Goal: Check status: Check status

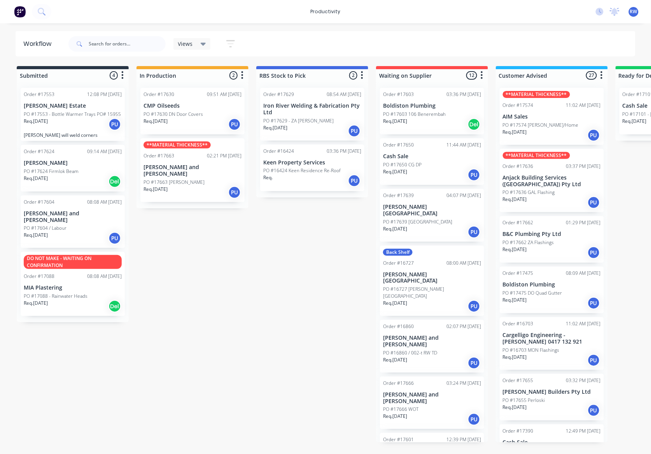
click at [177, 186] on div "Req. [DATE] PU" at bounding box center [193, 192] width 98 height 13
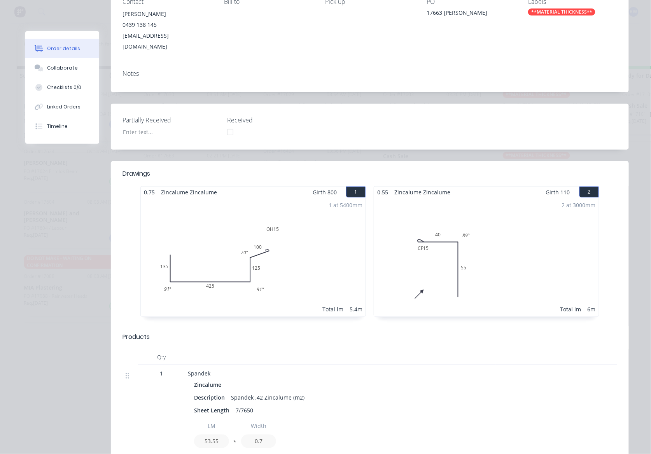
scroll to position [156, 0]
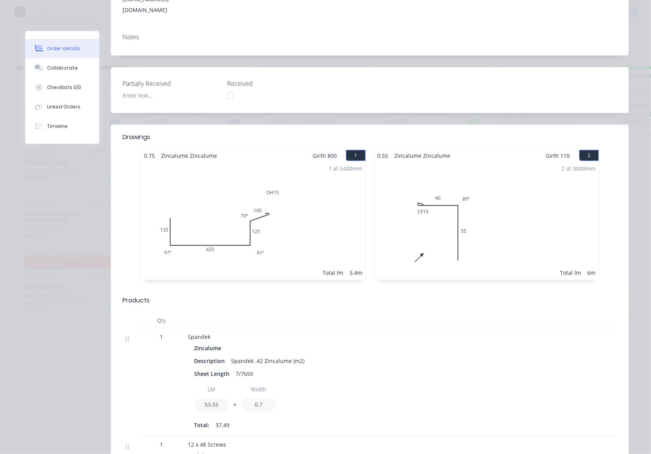
click at [173, 167] on div "1 at 5400mm Total lm 5.4m" at bounding box center [253, 220] width 225 height 119
click at [454, 178] on div "2 at 3000mm Total lm 6m" at bounding box center [486, 220] width 225 height 119
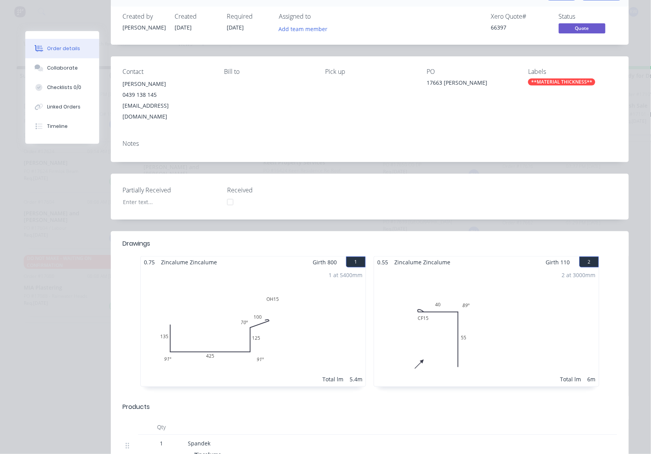
scroll to position [0, 0]
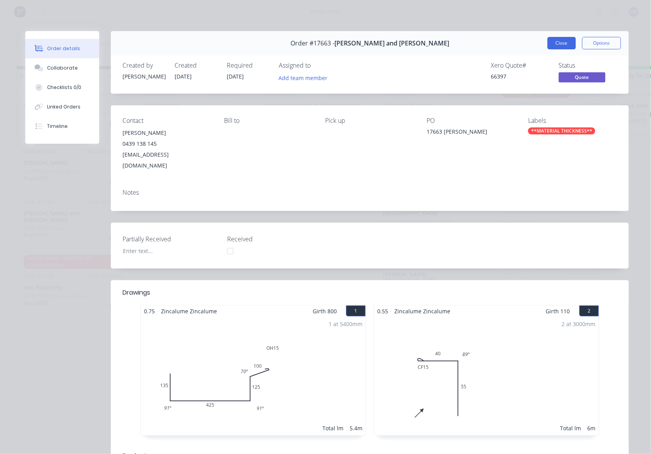
click at [557, 42] on button "Close" at bounding box center [562, 43] width 28 height 12
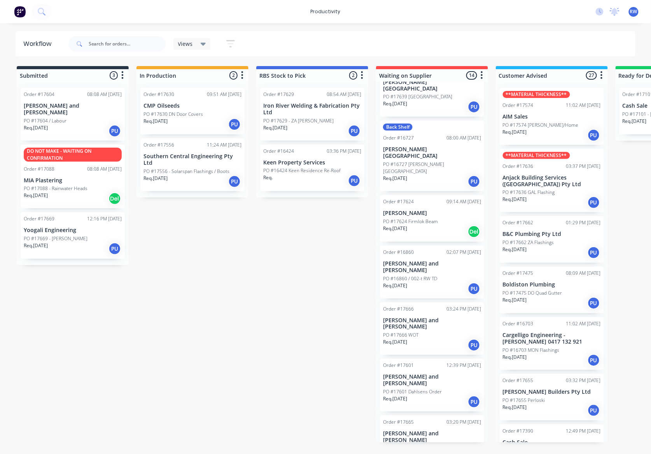
scroll to position [207, 0]
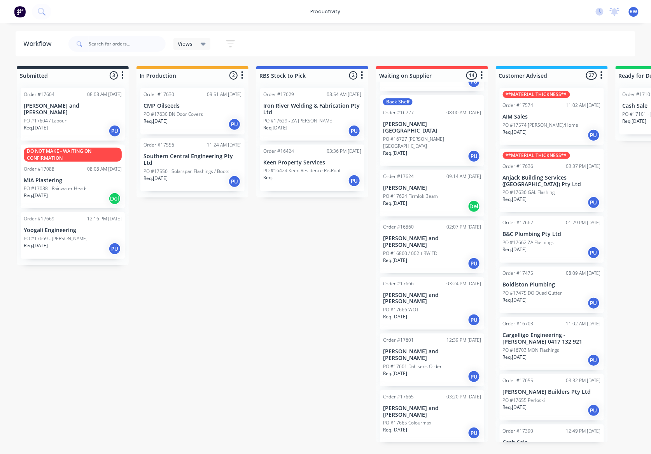
click at [446, 427] on div "Req. [DATE] PU" at bounding box center [432, 433] width 98 height 13
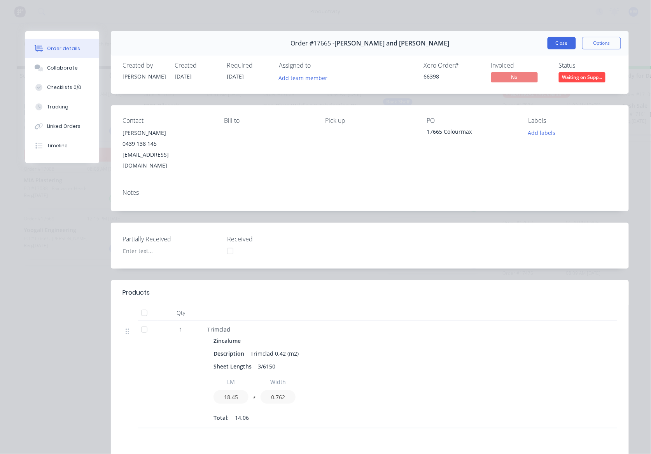
click at [554, 41] on button "Close" at bounding box center [562, 43] width 28 height 12
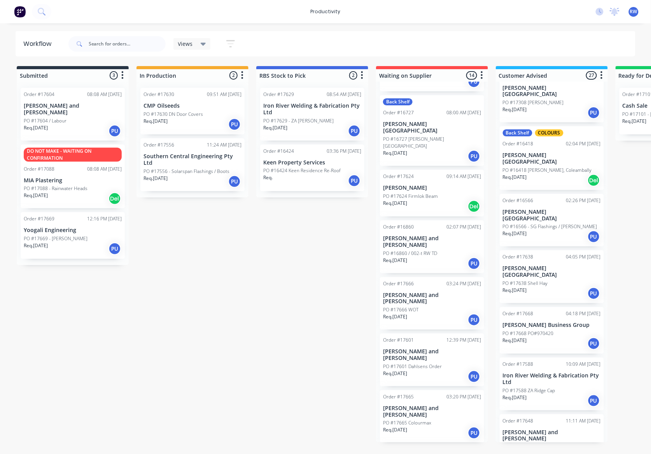
scroll to position [570, 0]
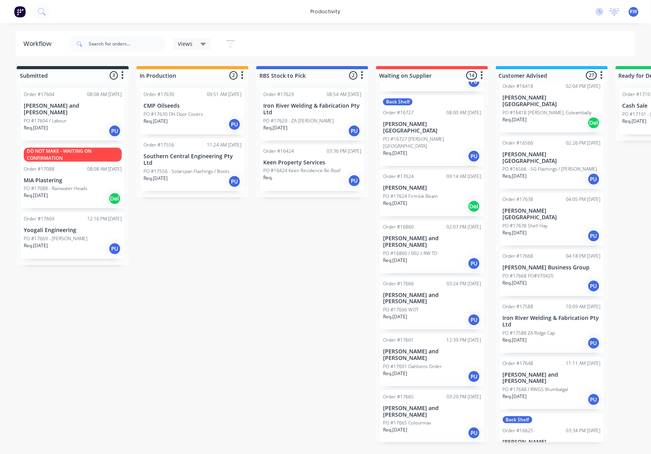
click at [537, 386] on p "PO #17648 / RWGS Wumbalgal" at bounding box center [536, 389] width 66 height 7
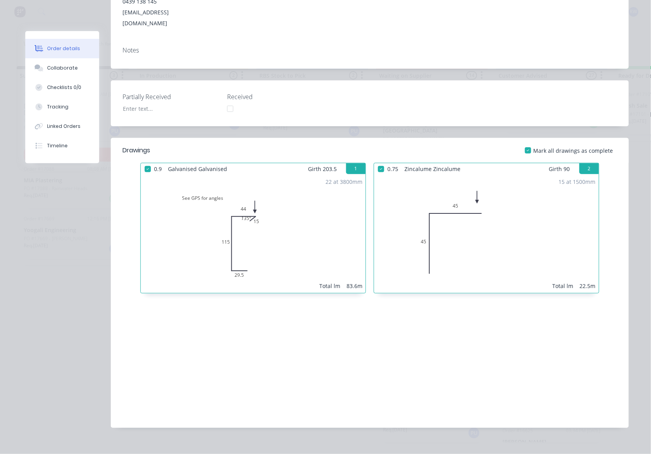
scroll to position [0, 0]
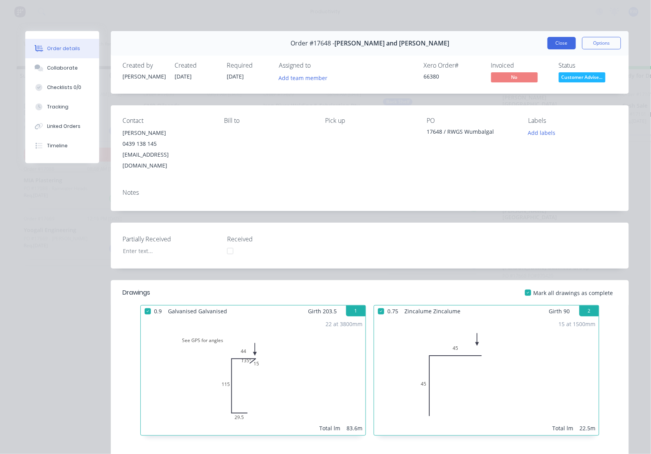
click at [557, 44] on button "Close" at bounding box center [562, 43] width 28 height 12
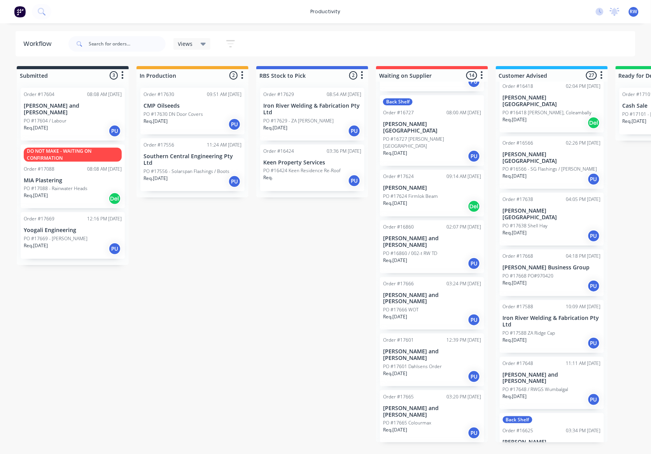
click at [78, 128] on div "Req. [DATE] PU" at bounding box center [73, 130] width 98 height 13
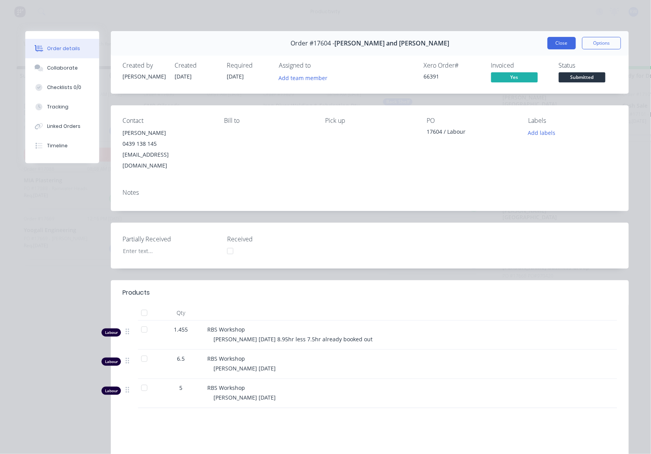
click at [560, 42] on button "Close" at bounding box center [562, 43] width 28 height 12
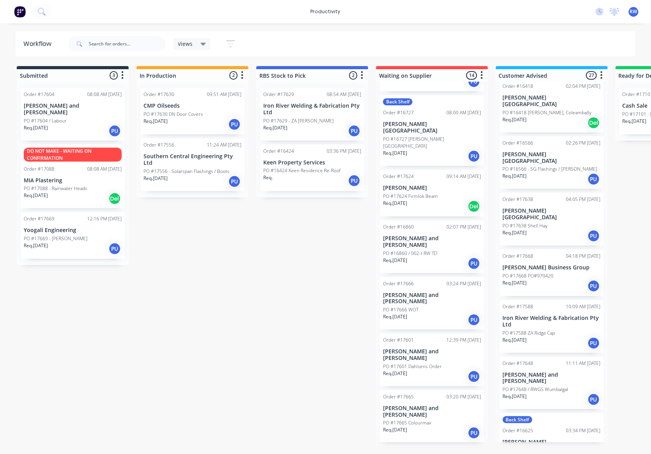
click at [62, 235] on p "PO #17669 - K Harris" at bounding box center [56, 238] width 64 height 7
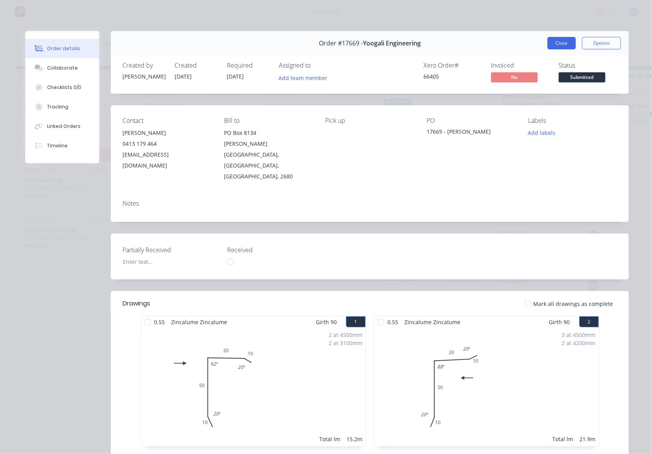
click at [548, 47] on button "Close" at bounding box center [562, 43] width 28 height 12
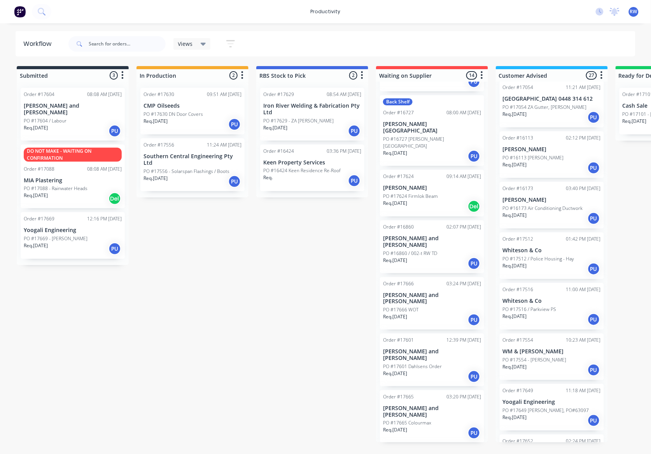
scroll to position [395, 0]
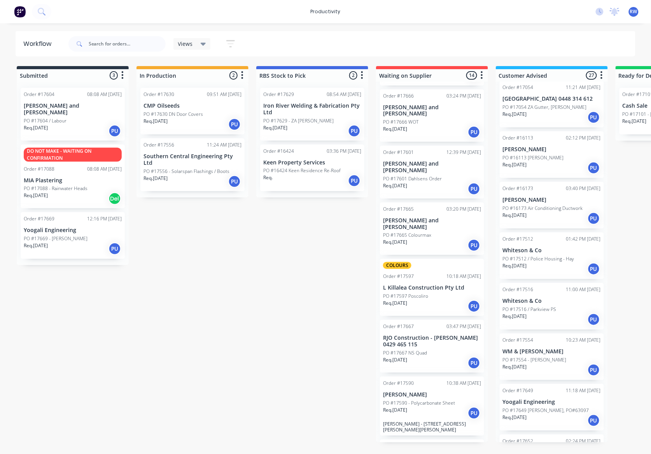
click at [404, 407] on p "Req. 17/09/25" at bounding box center [395, 410] width 24 height 7
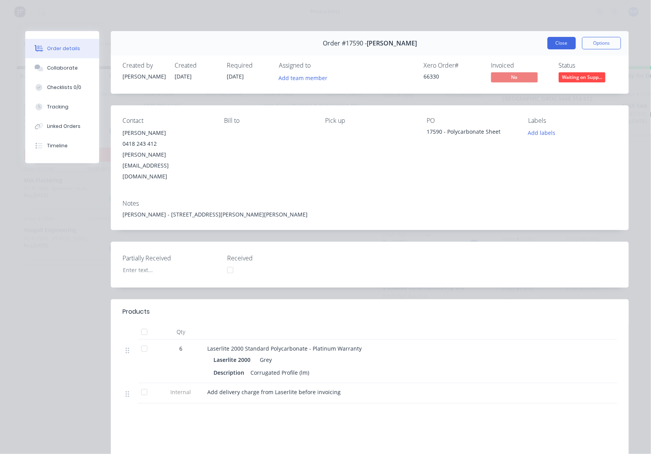
click at [561, 42] on button "Close" at bounding box center [562, 43] width 28 height 12
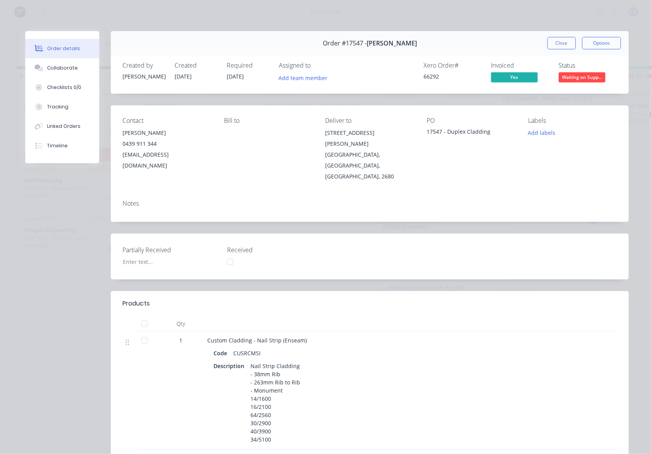
click at [141, 316] on div at bounding box center [145, 324] width 16 height 16
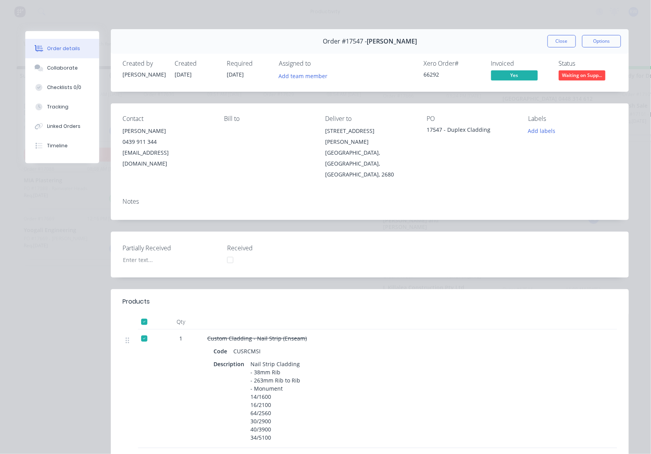
scroll to position [0, 0]
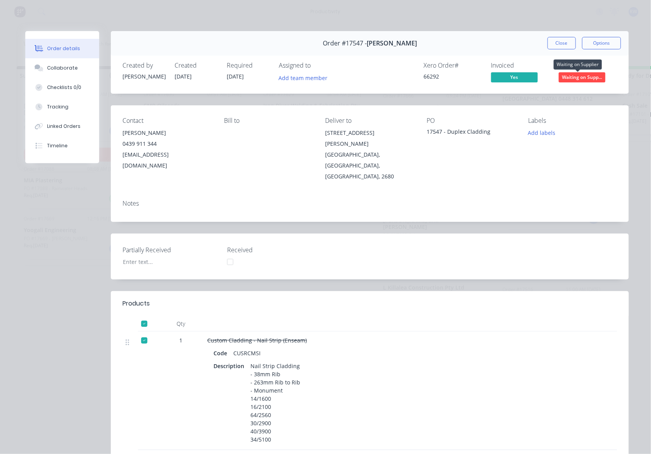
click at [566, 80] on span "Waiting on Supp..." at bounding box center [582, 77] width 47 height 10
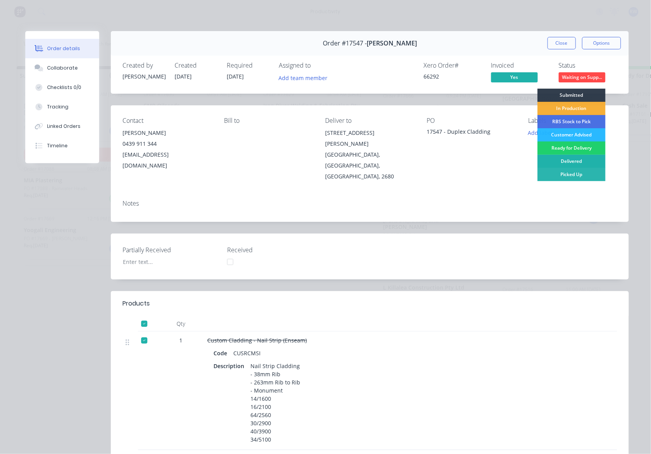
click at [565, 162] on div "Delivered" at bounding box center [572, 161] width 68 height 13
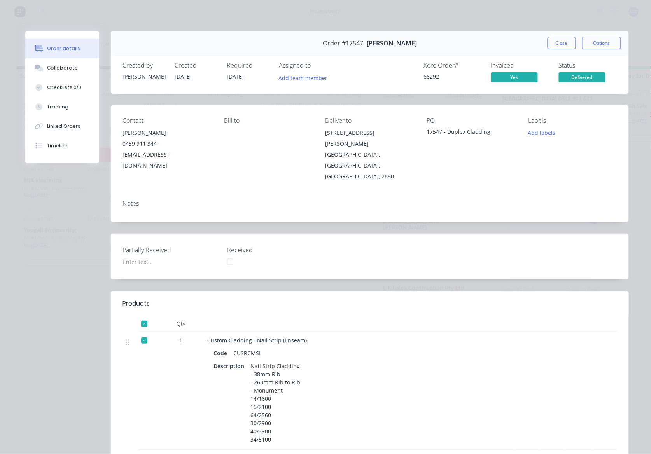
scroll to position [344, 0]
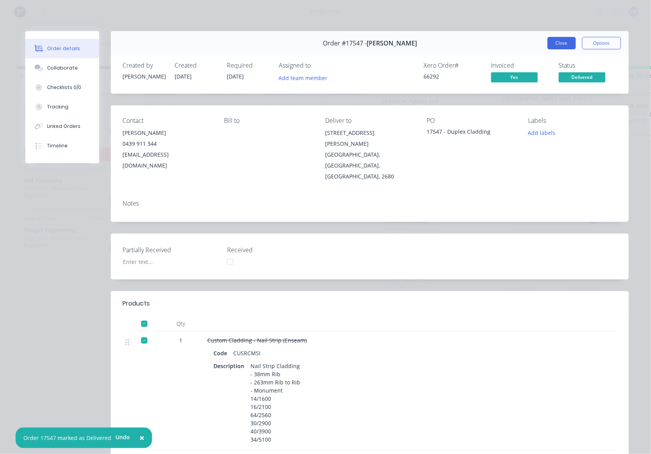
click at [558, 41] on button "Close" at bounding box center [562, 43] width 28 height 12
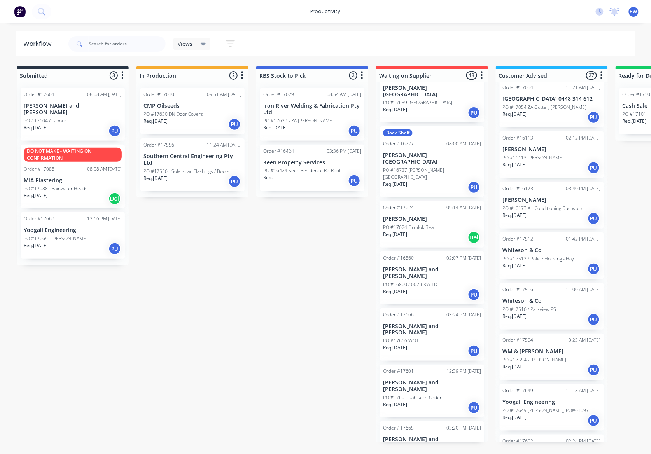
scroll to position [0, 0]
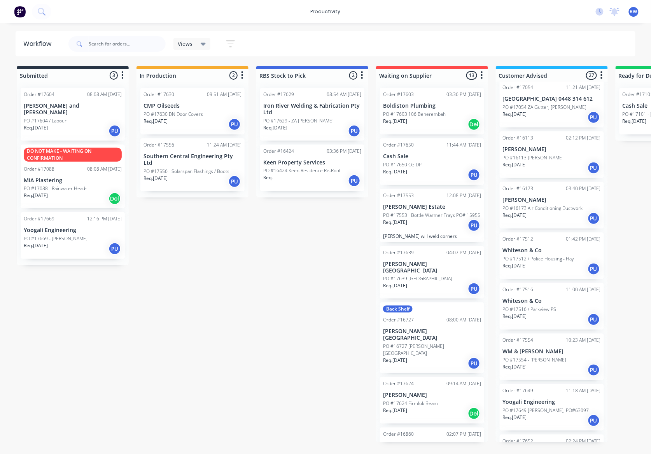
click at [425, 179] on div "Req. 24/09/25 PU" at bounding box center [432, 174] width 98 height 13
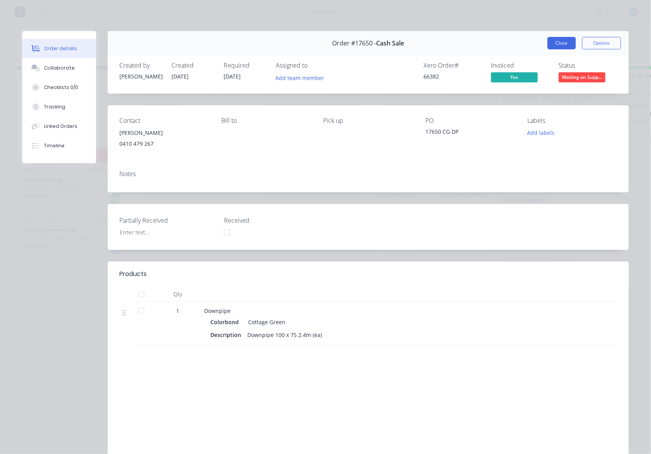
click at [556, 46] on button "Close" at bounding box center [562, 43] width 28 height 12
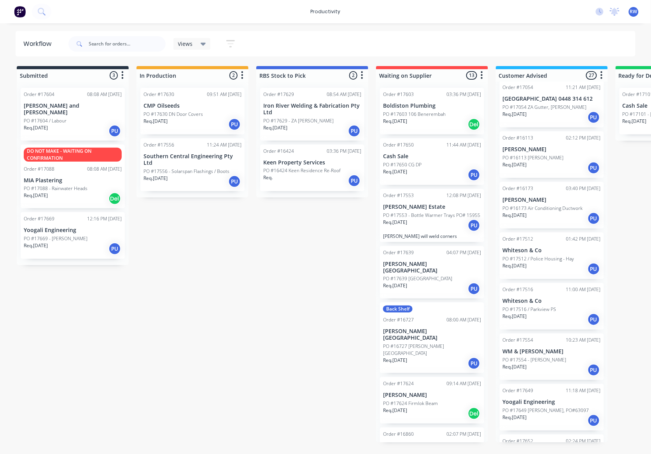
click at [440, 219] on p "PO #17553 - Bottle Warmer Trays PO# 15955" at bounding box center [431, 215] width 97 height 7
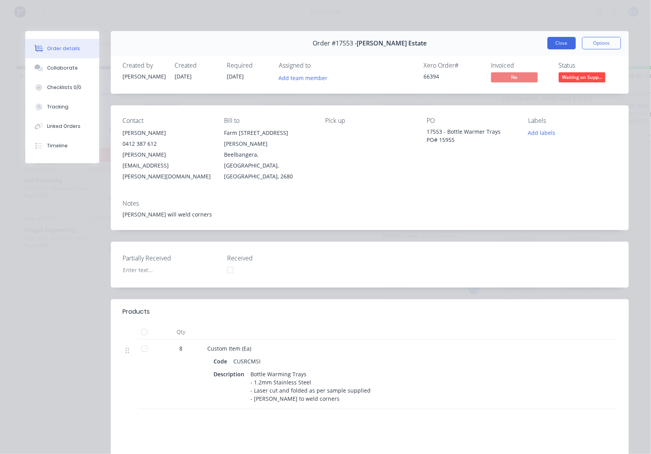
click at [555, 42] on button "Close" at bounding box center [562, 43] width 28 height 12
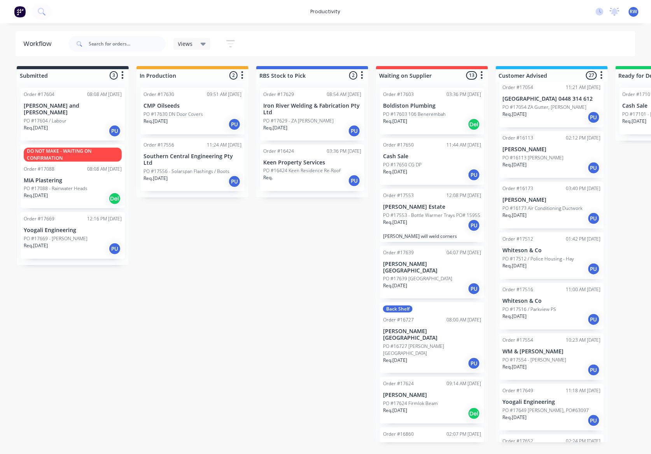
click at [443, 286] on div "Req. 23/09/25 PU" at bounding box center [432, 288] width 98 height 13
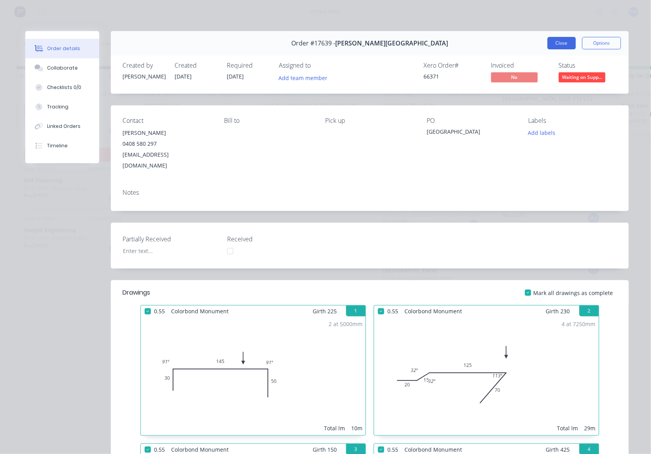
click at [557, 39] on button "Close" at bounding box center [562, 43] width 28 height 12
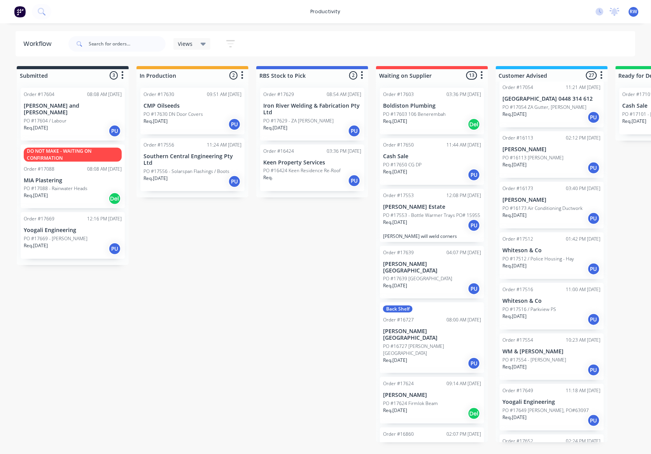
click at [422, 285] on div "Req. 23/09/25 PU" at bounding box center [432, 288] width 98 height 13
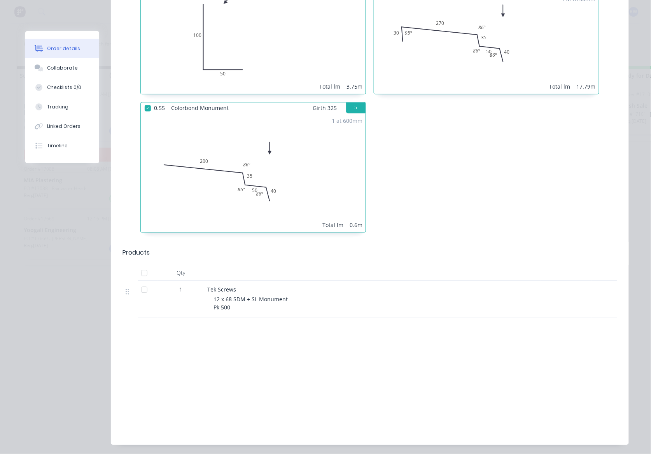
scroll to position [498, 0]
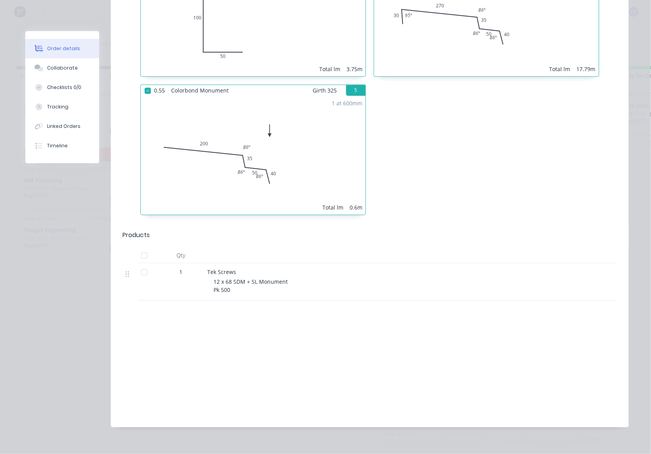
click at [142, 248] on div at bounding box center [145, 256] width 16 height 16
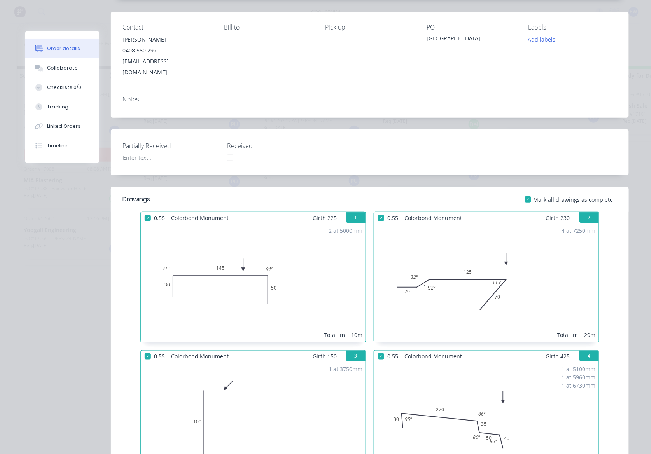
scroll to position [0, 0]
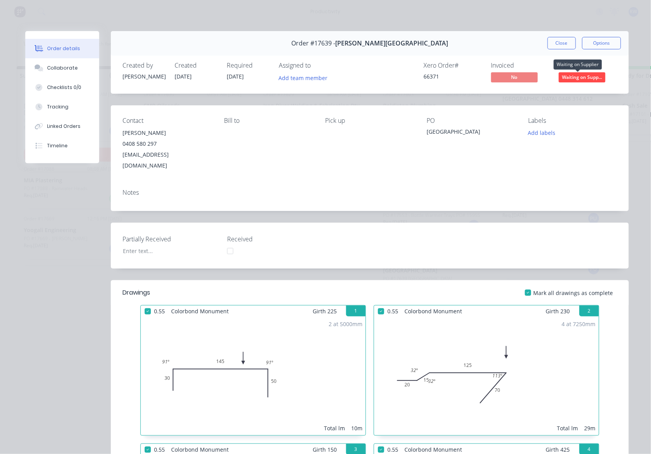
click at [573, 78] on span "Waiting on Supp..." at bounding box center [582, 77] width 47 height 10
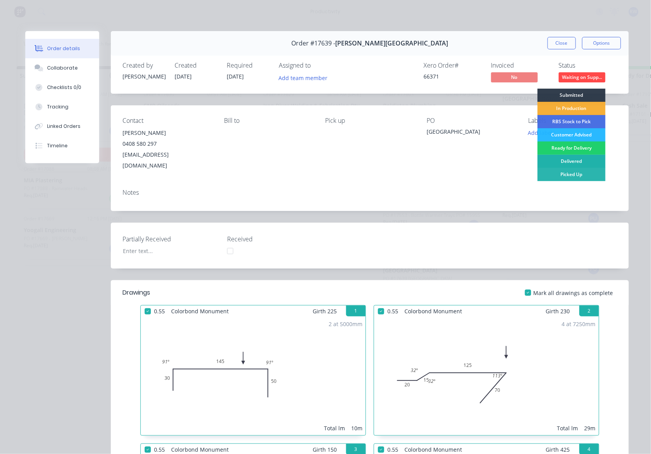
click at [574, 164] on div "Delivered" at bounding box center [572, 161] width 68 height 13
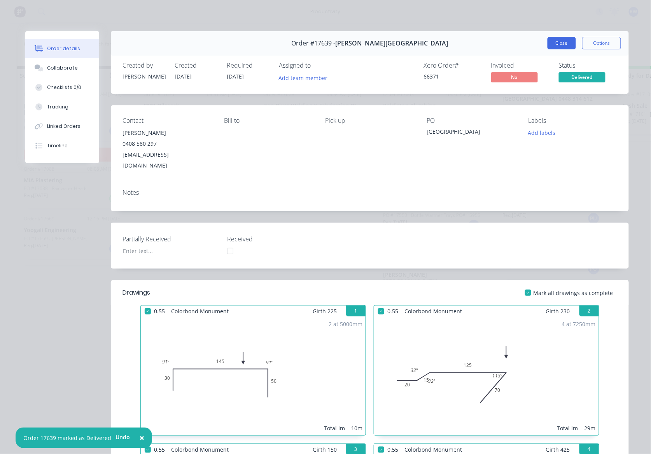
click at [561, 44] on button "Close" at bounding box center [562, 43] width 28 height 12
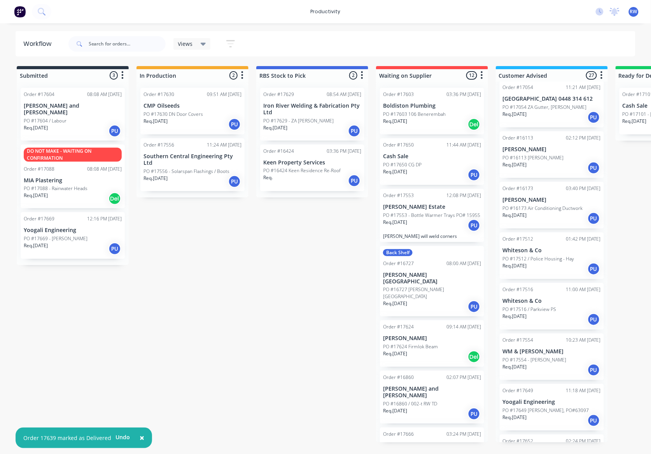
click at [406, 350] on p "Req. 22/09/25" at bounding box center [395, 353] width 24 height 7
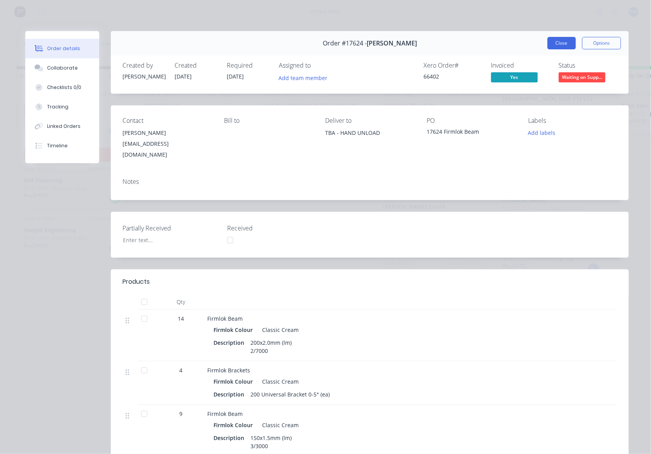
click at [569, 47] on button "Close" at bounding box center [562, 43] width 28 height 12
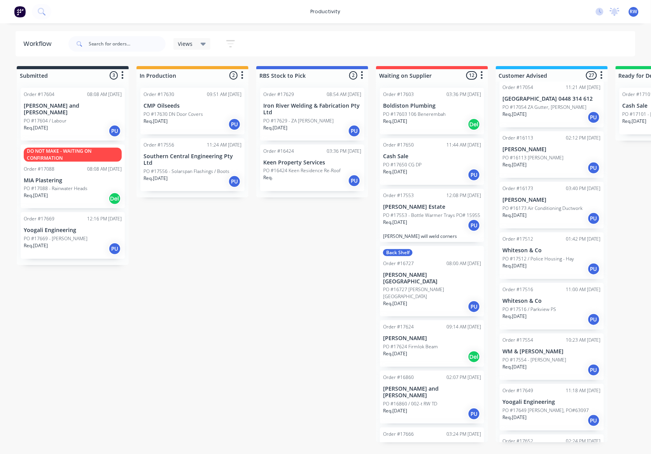
click at [427, 301] on div "Req. 23/04/25 PU" at bounding box center [432, 306] width 98 height 13
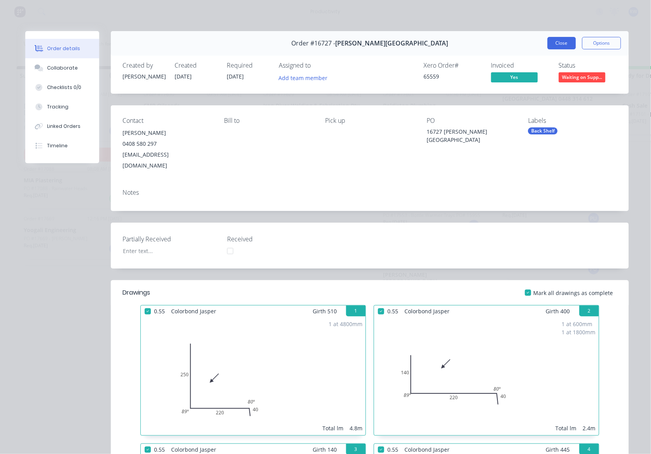
click at [557, 47] on button "Close" at bounding box center [562, 43] width 28 height 12
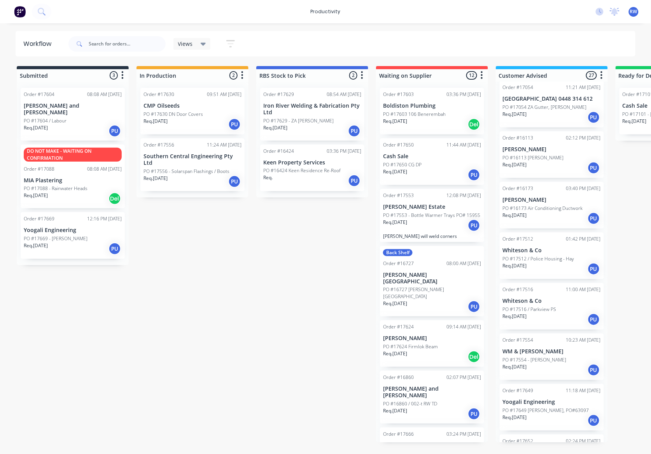
click at [433, 408] on div "Req. 30/09/25 PU" at bounding box center [432, 414] width 98 height 13
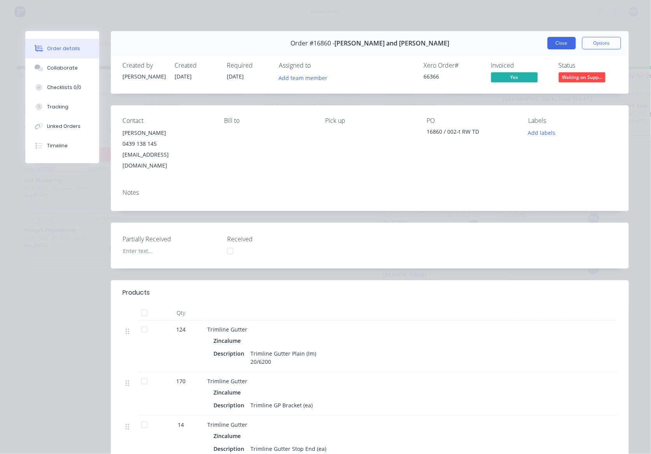
click at [560, 42] on button "Close" at bounding box center [562, 43] width 28 height 12
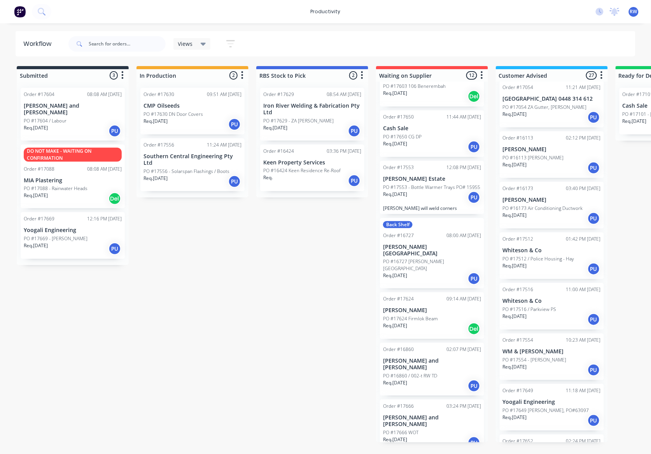
scroll to position [52, 0]
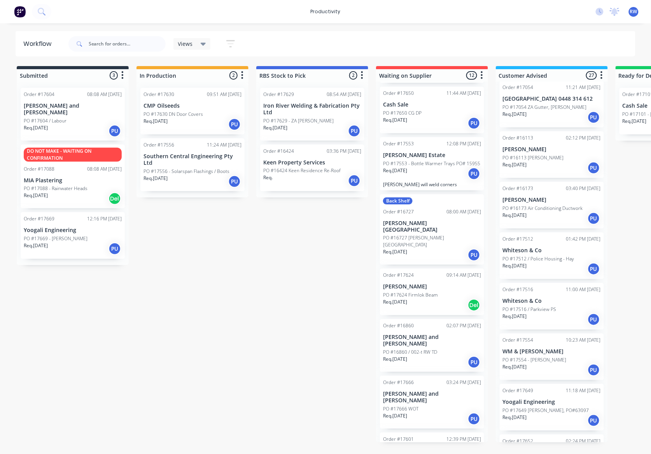
click at [422, 391] on p "[PERSON_NAME] and [PERSON_NAME]" at bounding box center [432, 397] width 98 height 13
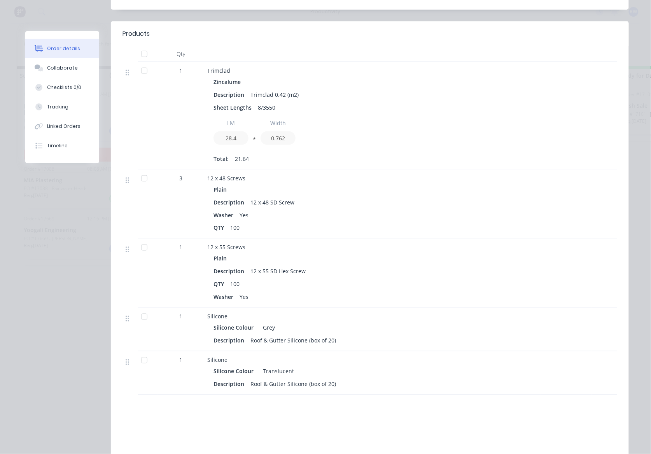
scroll to position [0, 0]
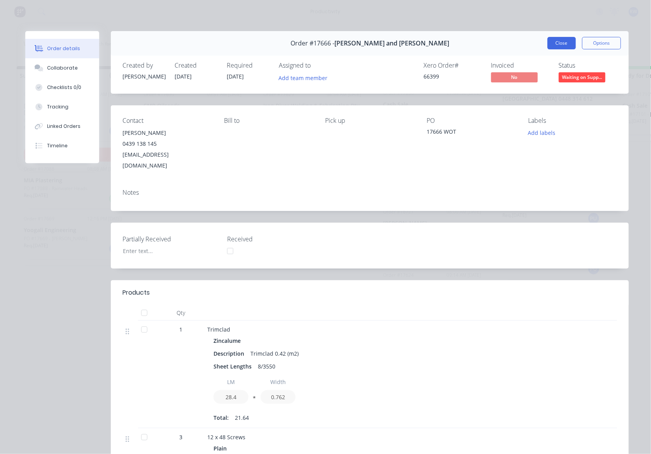
click at [559, 41] on button "Close" at bounding box center [562, 43] width 28 height 12
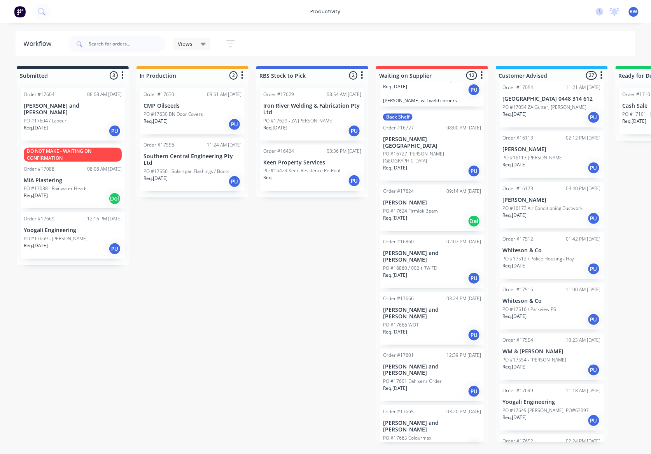
scroll to position [156, 0]
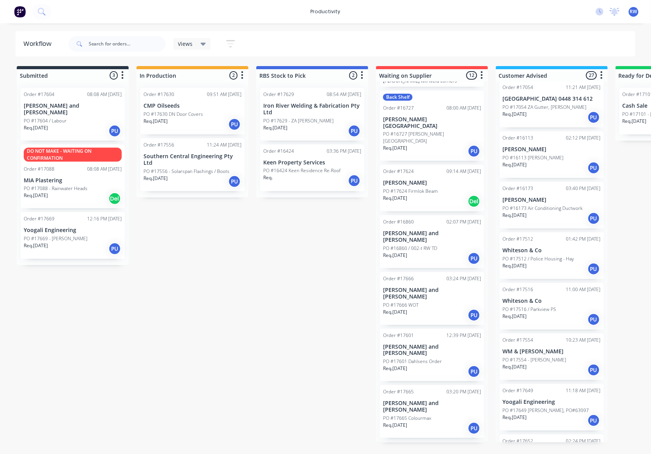
click at [437, 365] on div "Req. 18/09/25 PU" at bounding box center [432, 371] width 98 height 13
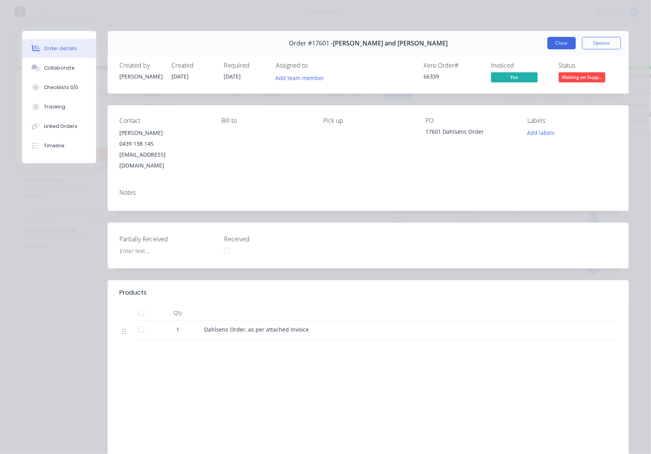
click at [559, 38] on button "Close" at bounding box center [562, 43] width 28 height 12
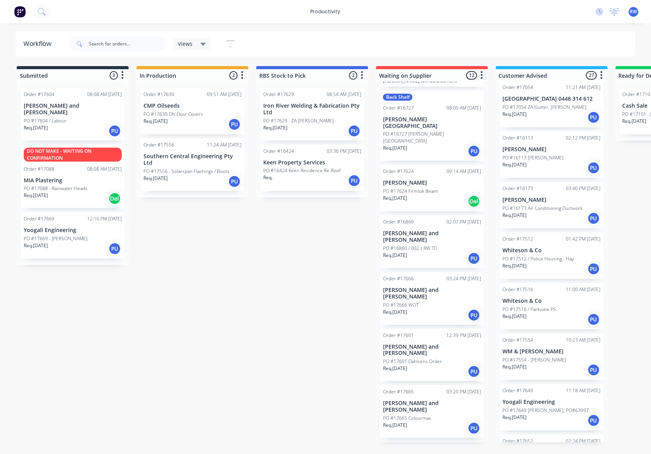
click at [433, 415] on div "PO #17665 Colourmax" at bounding box center [432, 418] width 98 height 7
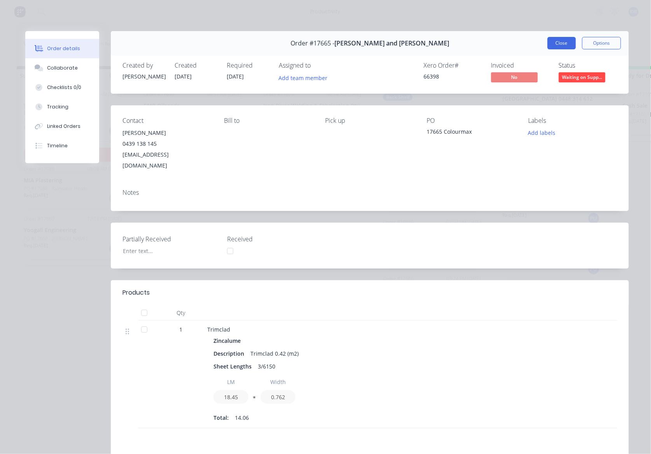
click at [548, 46] on button "Close" at bounding box center [562, 43] width 28 height 12
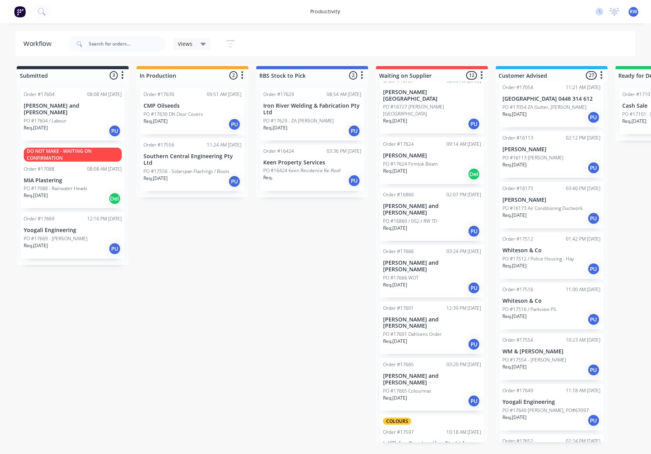
scroll to position [207, 0]
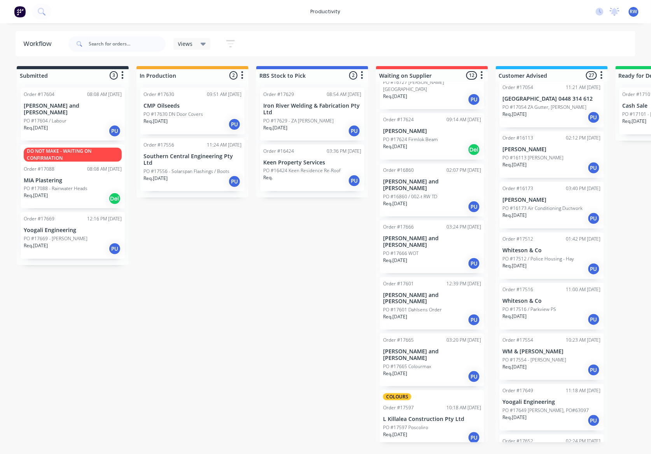
click at [447, 392] on div "COLOURS Order #17597 10:18 AM 18/09/25 L Killalea Construction Pty Ltd PO #1759…" at bounding box center [432, 419] width 104 height 57
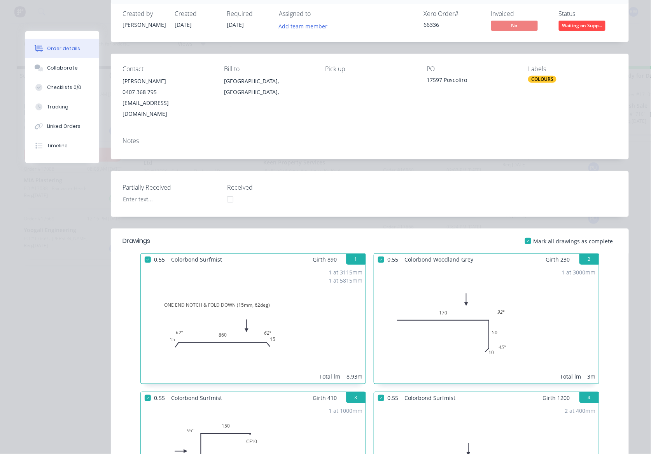
scroll to position [0, 0]
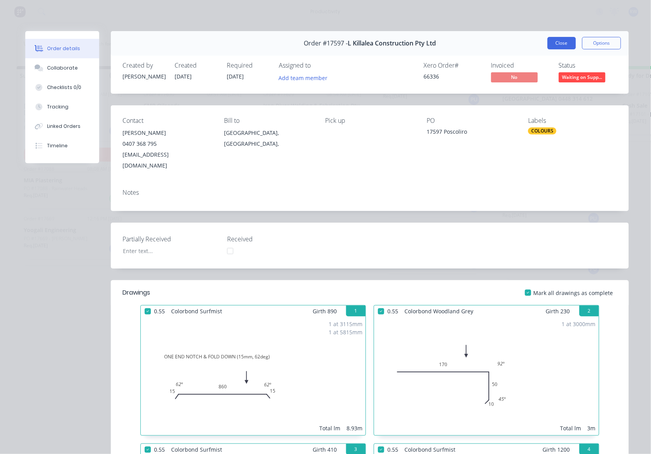
click at [559, 39] on button "Close" at bounding box center [562, 43] width 28 height 12
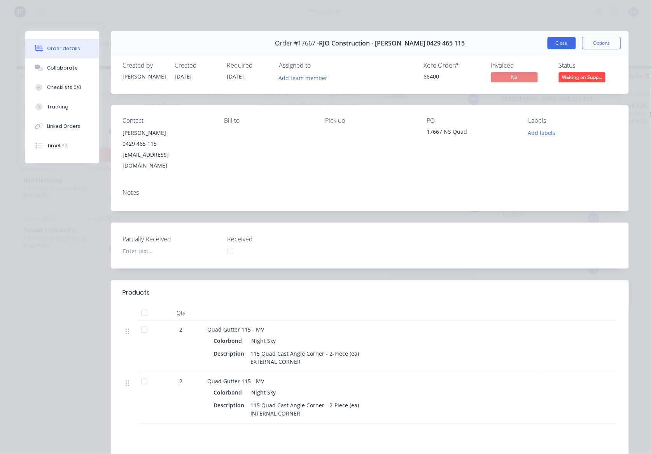
click at [549, 40] on button "Close" at bounding box center [562, 43] width 28 height 12
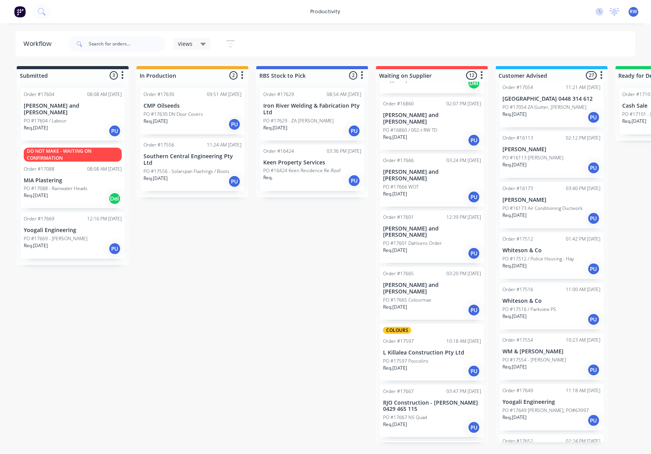
scroll to position [293, 0]
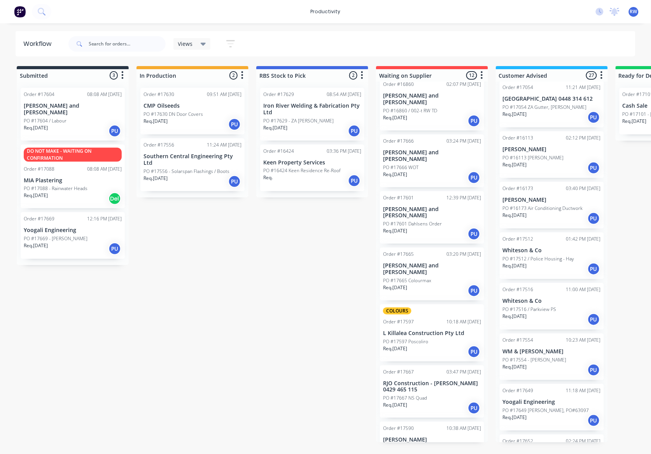
click at [438, 452] on div "Req. 17/09/25 PU" at bounding box center [432, 458] width 98 height 13
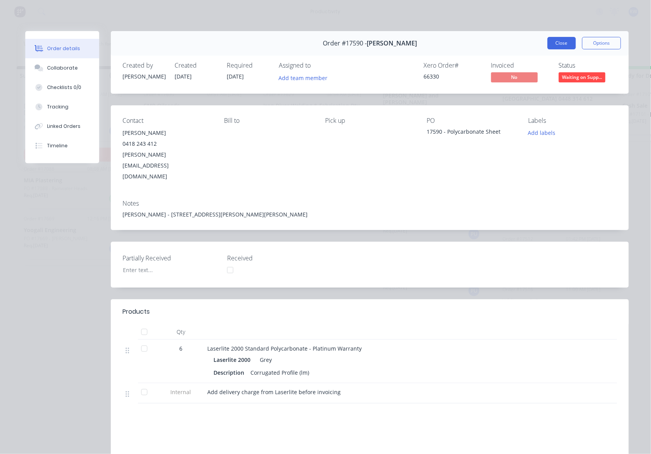
click at [555, 40] on button "Close" at bounding box center [562, 43] width 28 height 12
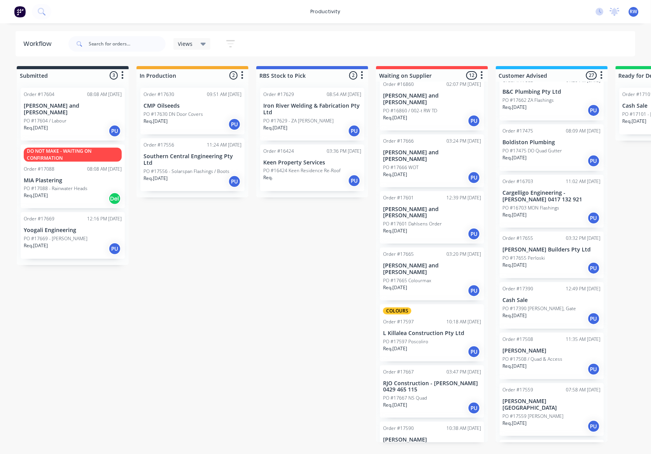
scroll to position [0, 0]
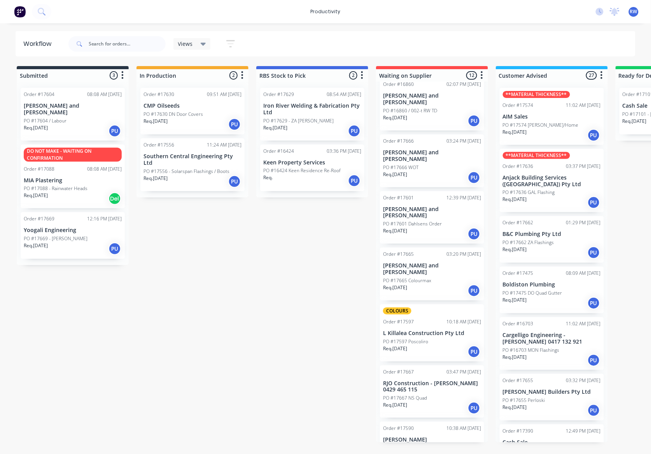
click at [37, 178] on div "DO NOT MAKE - WAITING ON CONFIRMATION Order #17088 08:08 AM 01/07/25 MIA Plaste…" at bounding box center [73, 177] width 104 height 64
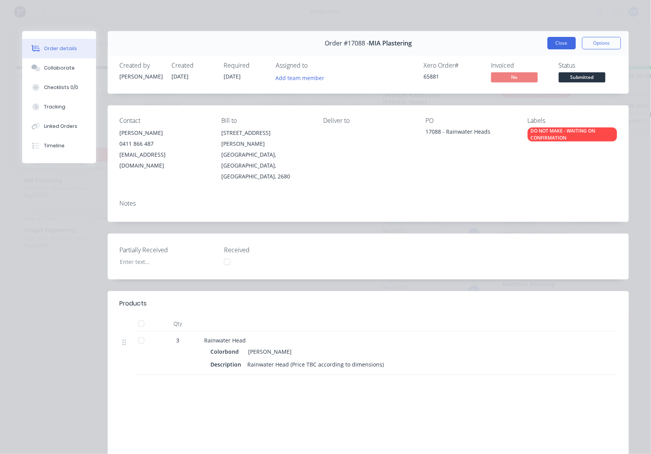
click at [559, 49] on button "Close" at bounding box center [562, 43] width 28 height 12
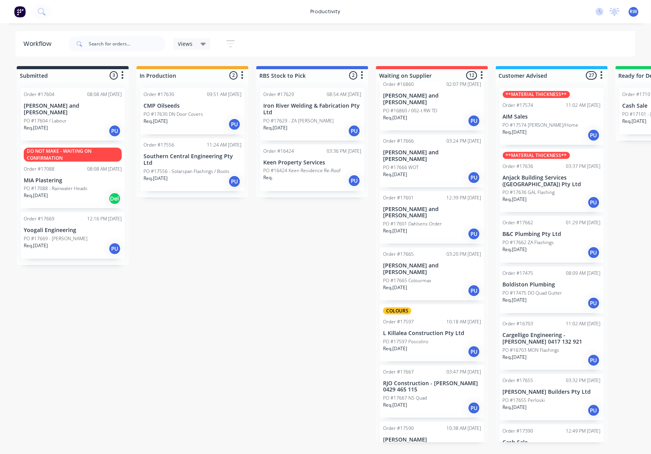
click at [433, 445] on p "PO #17590 - Polycarbonate Sheet" at bounding box center [419, 448] width 72 height 7
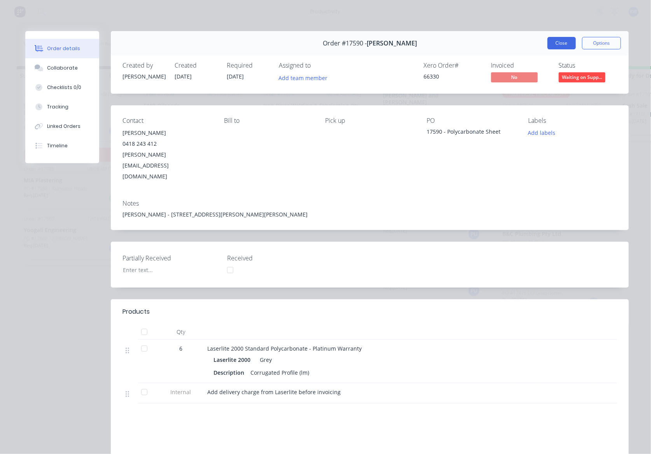
click at [553, 39] on button "Close" at bounding box center [562, 43] width 28 height 12
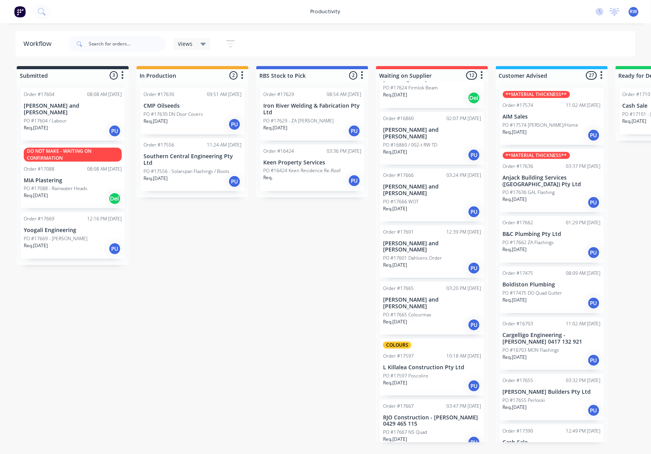
scroll to position [293, 0]
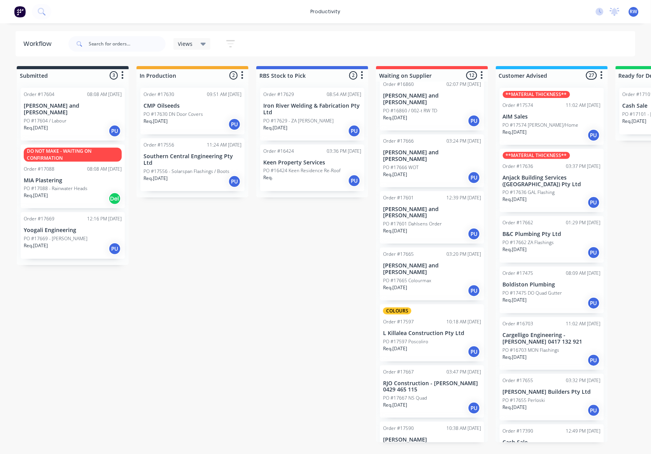
click at [422, 452] on div "Req. 17/09/25 PU" at bounding box center [432, 458] width 98 height 13
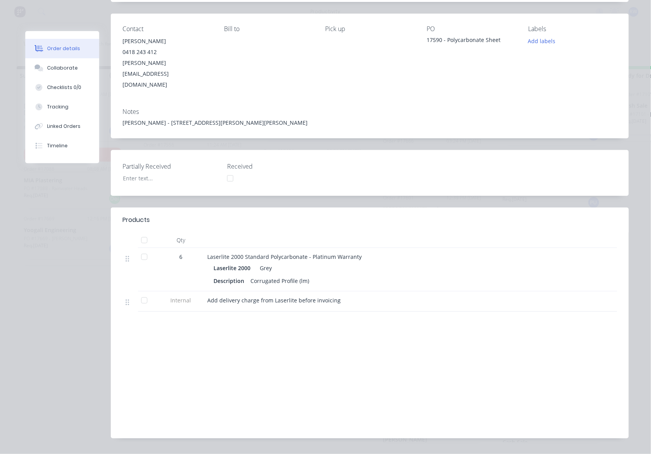
scroll to position [0, 0]
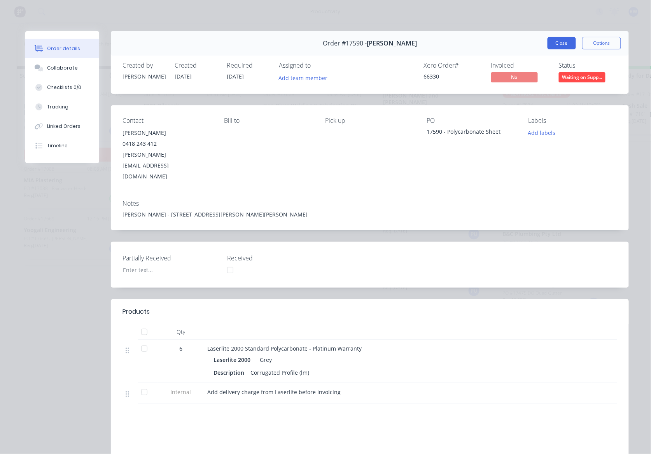
click at [553, 44] on button "Close" at bounding box center [562, 43] width 28 height 12
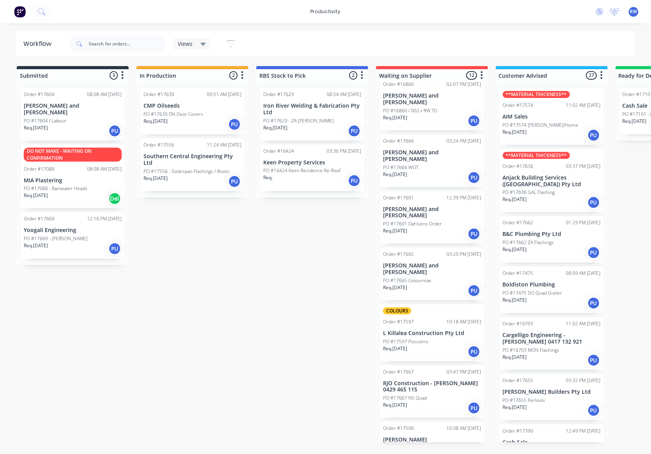
click at [540, 243] on p "PO #17662 ZA Flashings" at bounding box center [528, 242] width 51 height 7
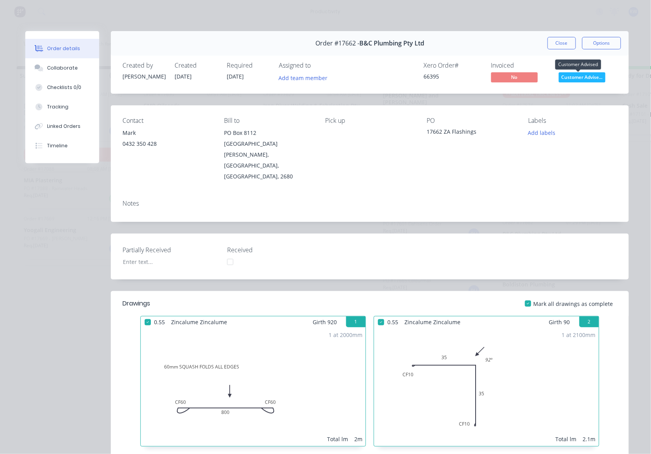
click at [566, 79] on span "Customer Advise..." at bounding box center [582, 77] width 47 height 10
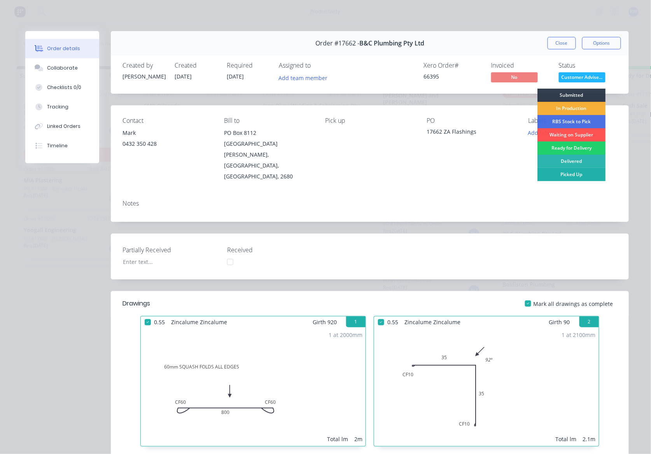
click at [573, 174] on div "Picked Up" at bounding box center [572, 174] width 68 height 13
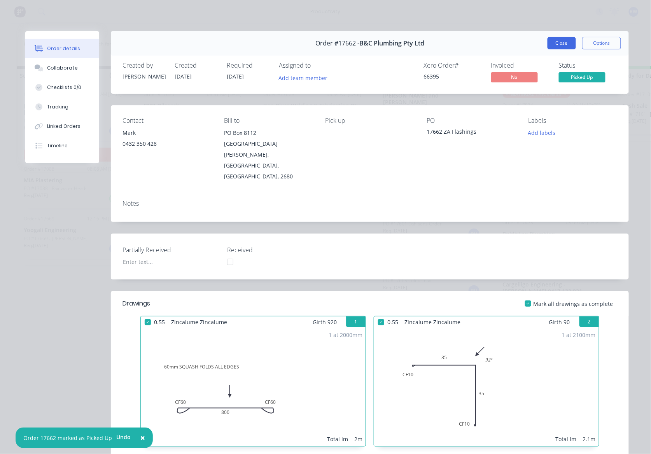
click at [562, 46] on button "Close" at bounding box center [562, 43] width 28 height 12
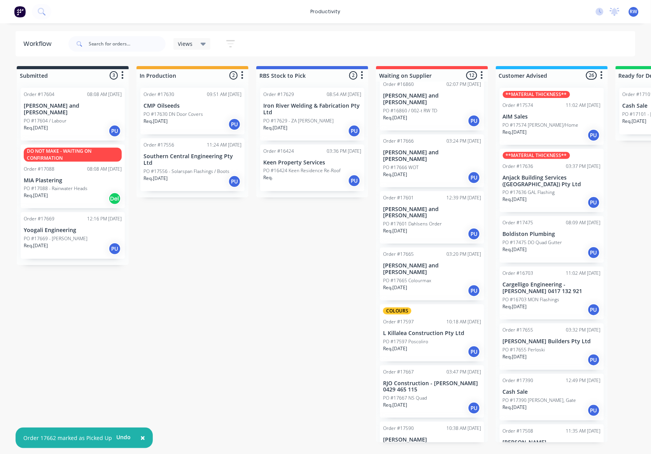
click at [552, 186] on p "Anjack Building Services ([GEOGRAPHIC_DATA]) Pty Ltd" at bounding box center [552, 181] width 98 height 13
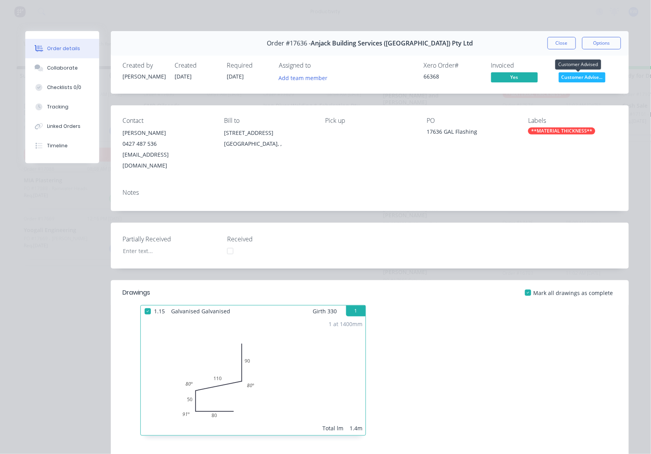
click at [594, 73] on span "Customer Advise..." at bounding box center [582, 77] width 47 height 10
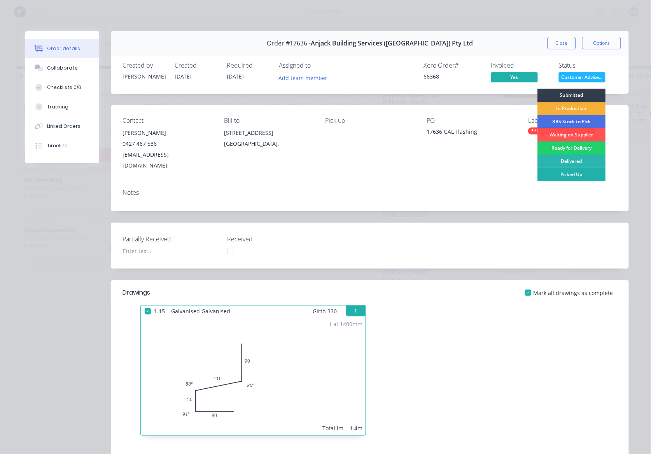
click at [587, 178] on div "Picked Up" at bounding box center [572, 174] width 68 height 13
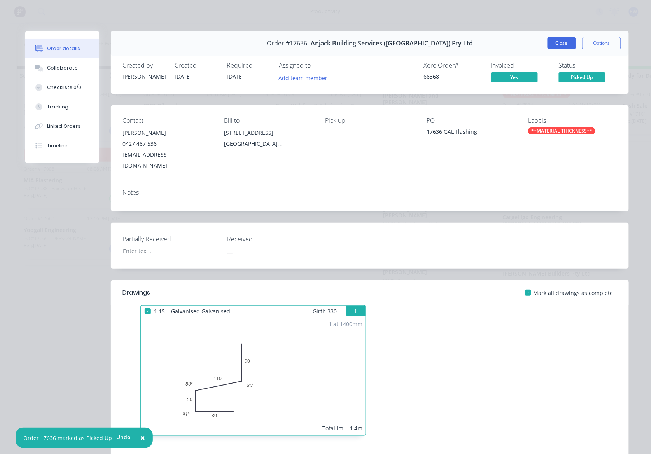
click at [555, 38] on button "Close" at bounding box center [562, 43] width 28 height 12
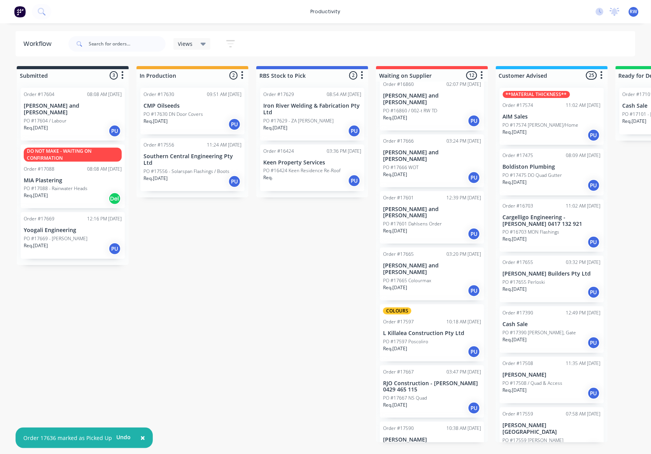
click at [546, 293] on div "Req. 24/09/25 PU" at bounding box center [552, 292] width 98 height 13
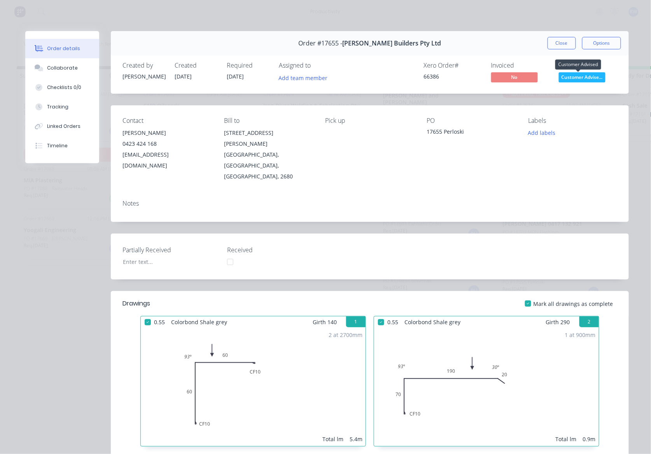
click at [579, 75] on span "Customer Advise..." at bounding box center [582, 77] width 47 height 10
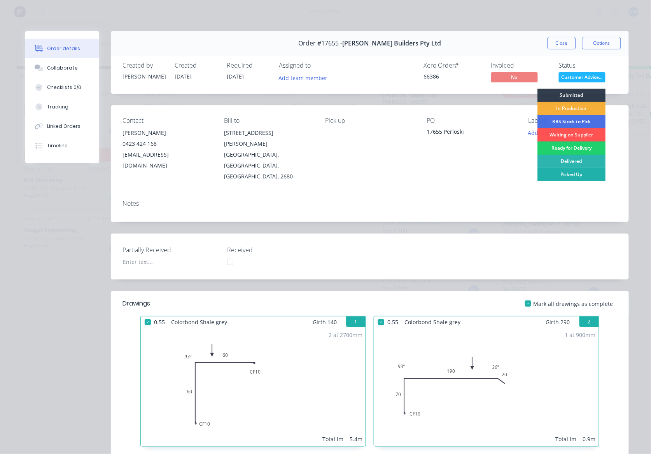
click at [577, 172] on div "Picked Up" at bounding box center [572, 174] width 68 height 13
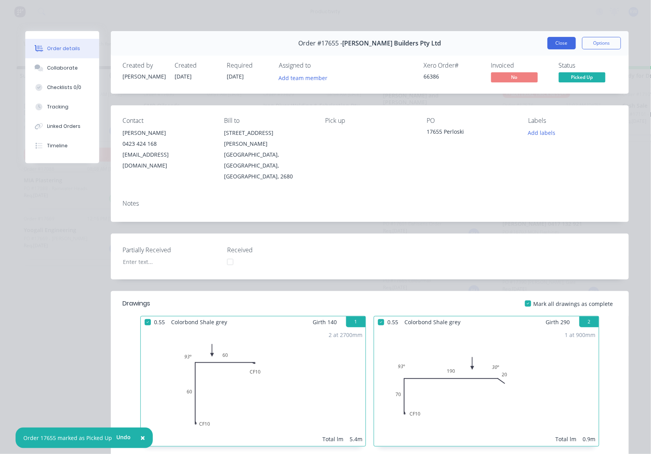
click at [548, 47] on button "Close" at bounding box center [562, 43] width 28 height 12
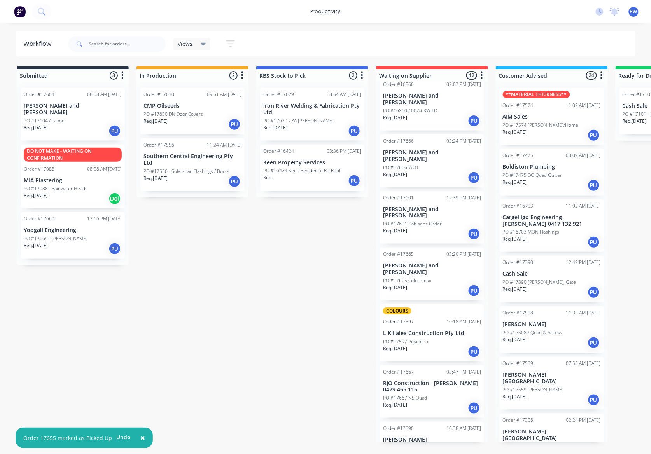
click at [548, 288] on div "Req. 19/08/25 PU" at bounding box center [552, 292] width 98 height 13
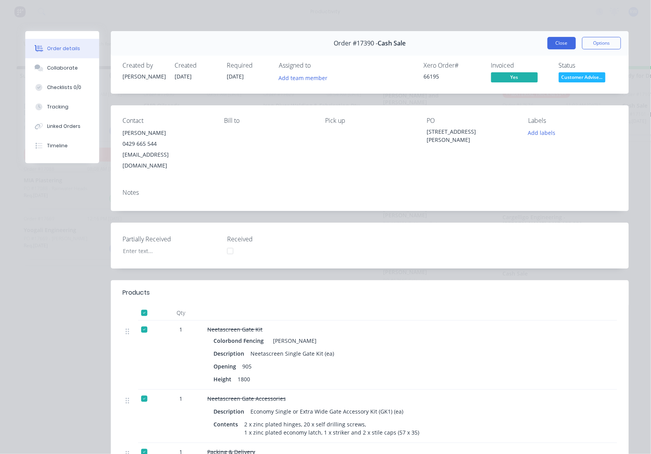
click at [550, 40] on button "Close" at bounding box center [562, 43] width 28 height 12
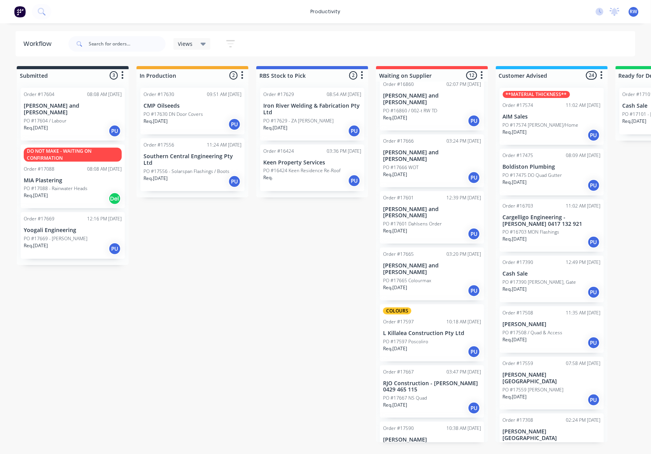
click at [569, 342] on div "Req. 05/09/25 PU" at bounding box center [552, 342] width 98 height 13
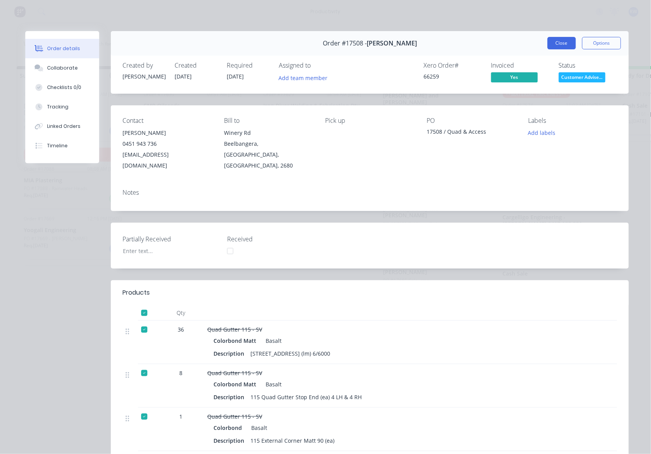
click at [548, 44] on button "Close" at bounding box center [562, 43] width 28 height 12
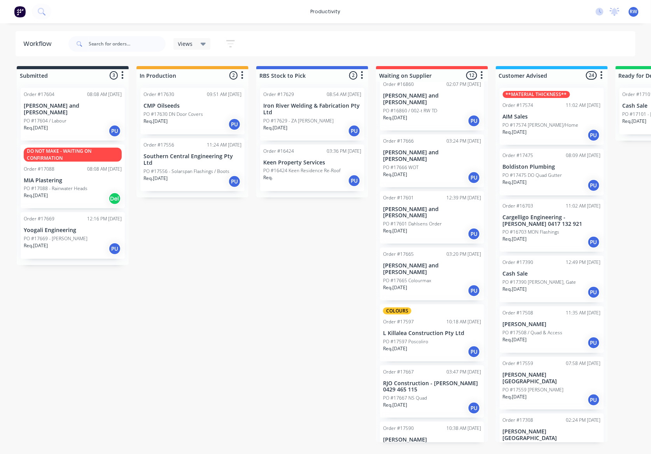
click at [547, 394] on div "Req. 15/09/25 PU" at bounding box center [552, 400] width 98 height 13
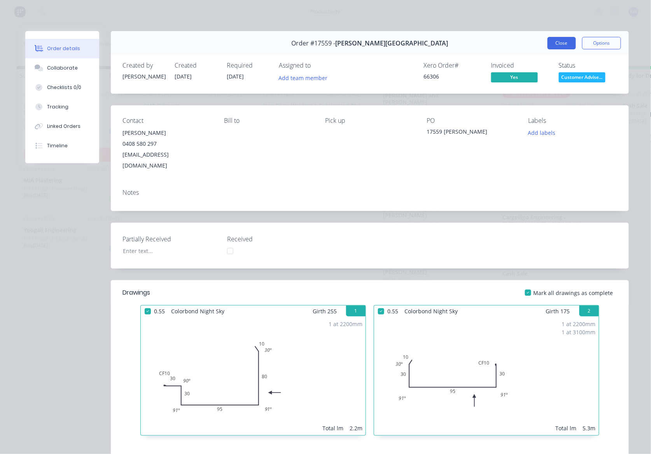
click at [551, 49] on button "Close" at bounding box center [562, 43] width 28 height 12
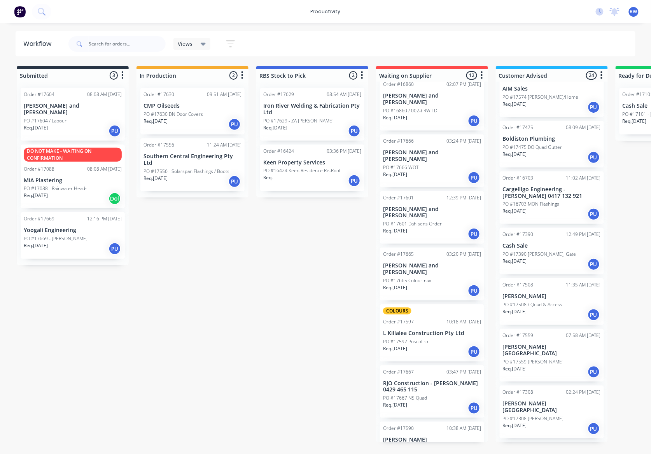
scroll to position [52, 0]
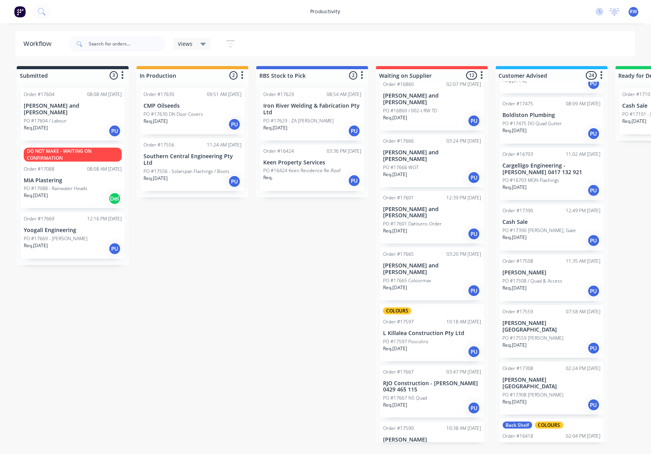
click at [556, 399] on div "Req. 06/08/25 PU" at bounding box center [552, 405] width 98 height 13
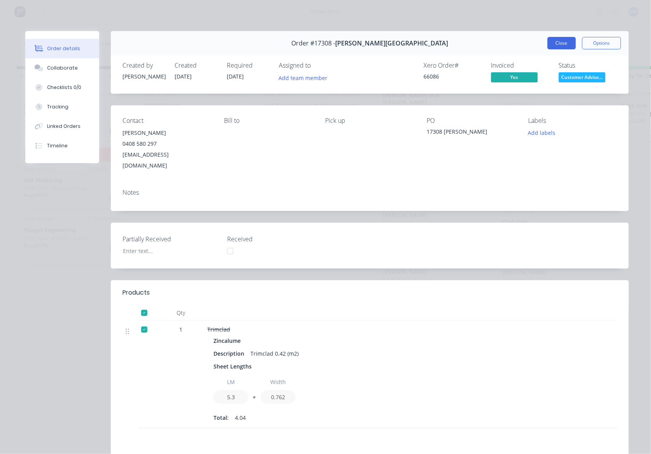
click at [562, 38] on button "Close" at bounding box center [562, 43] width 28 height 12
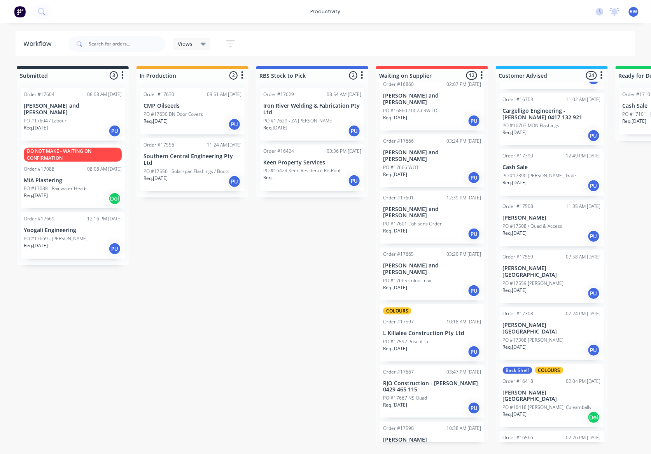
scroll to position [156, 0]
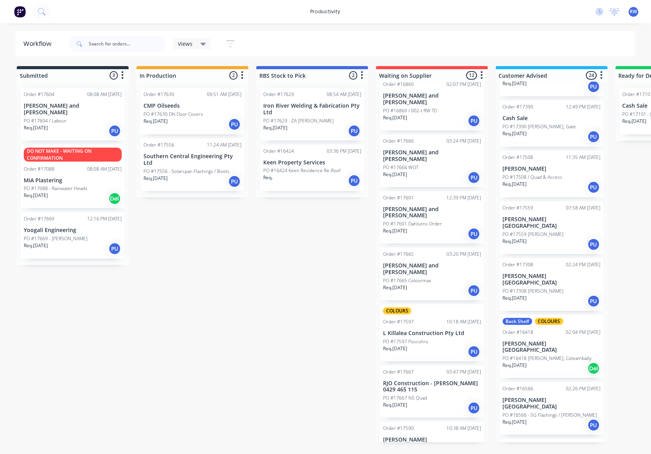
click at [561, 362] on div "Req. 28/02/25 Del" at bounding box center [552, 368] width 98 height 13
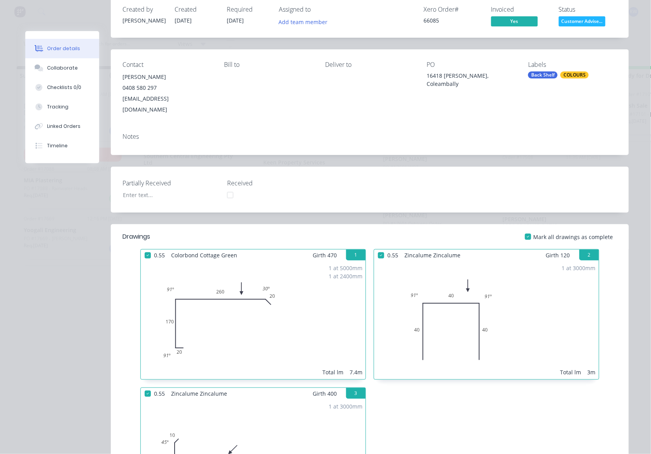
scroll to position [0, 0]
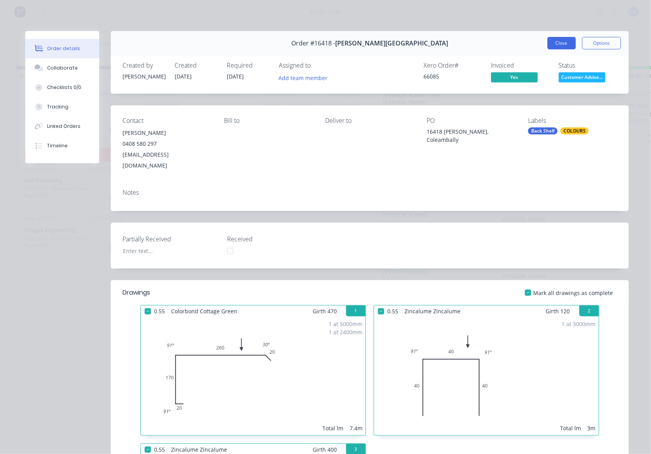
click at [555, 47] on button "Close" at bounding box center [562, 43] width 28 height 12
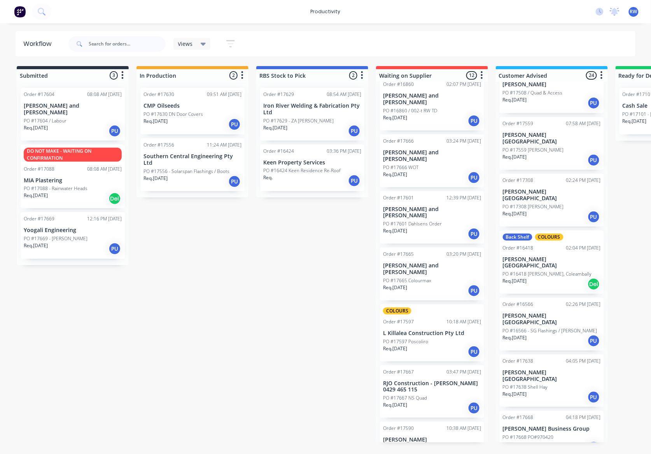
scroll to position [259, 0]
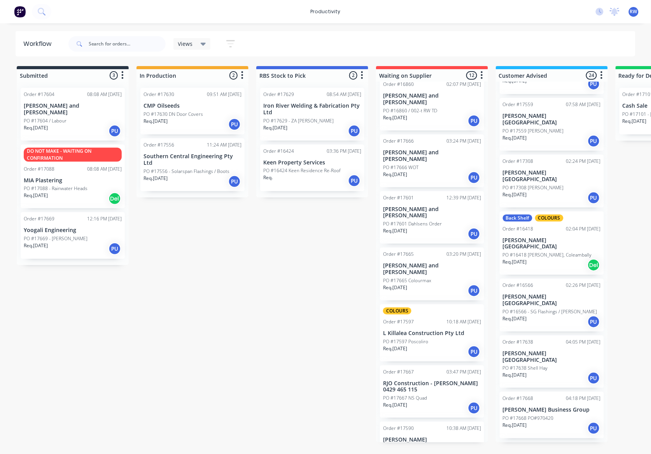
click at [552, 372] on div "Req. 23/09/25 PU" at bounding box center [552, 378] width 98 height 13
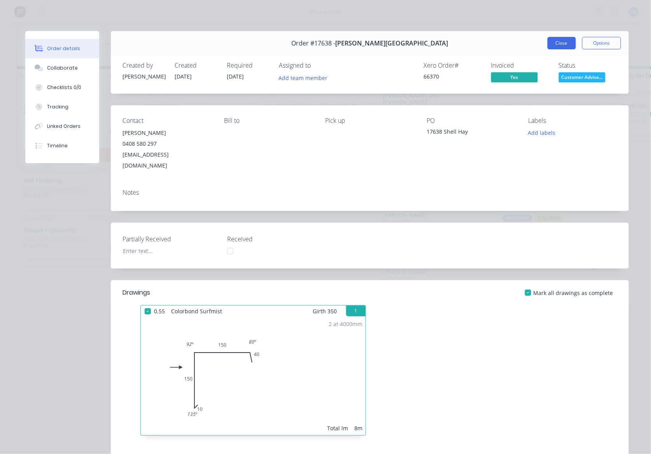
click at [562, 47] on button "Close" at bounding box center [562, 43] width 28 height 12
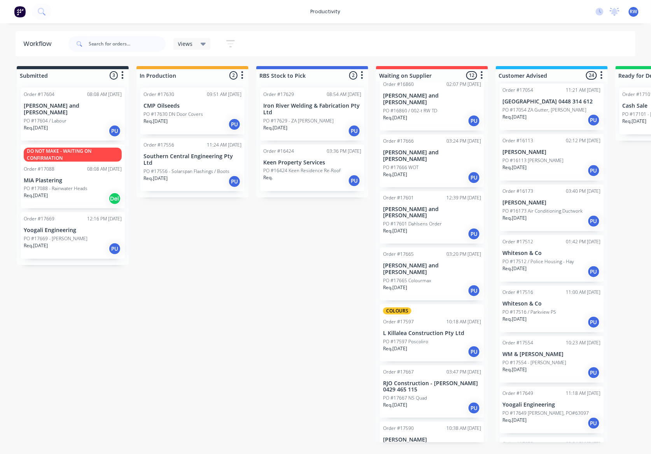
scroll to position [897, 0]
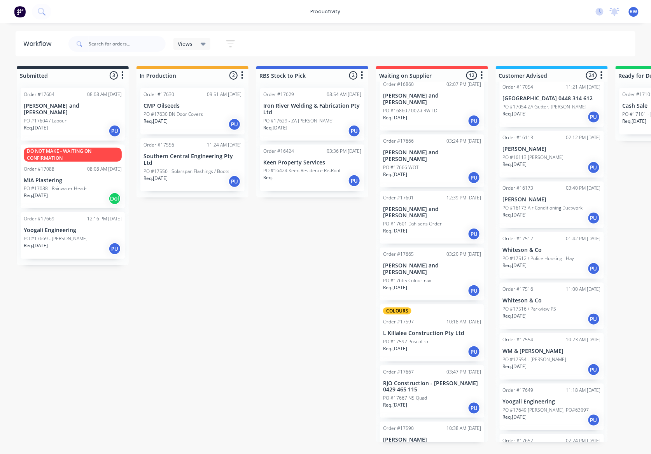
click at [58, 228] on p "Yoogali Engineering" at bounding box center [73, 230] width 98 height 7
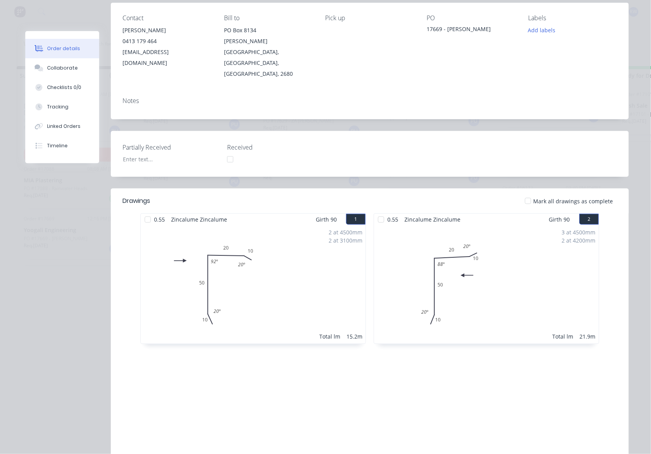
scroll to position [103, 0]
